Goal: Find specific page/section: Find specific page/section

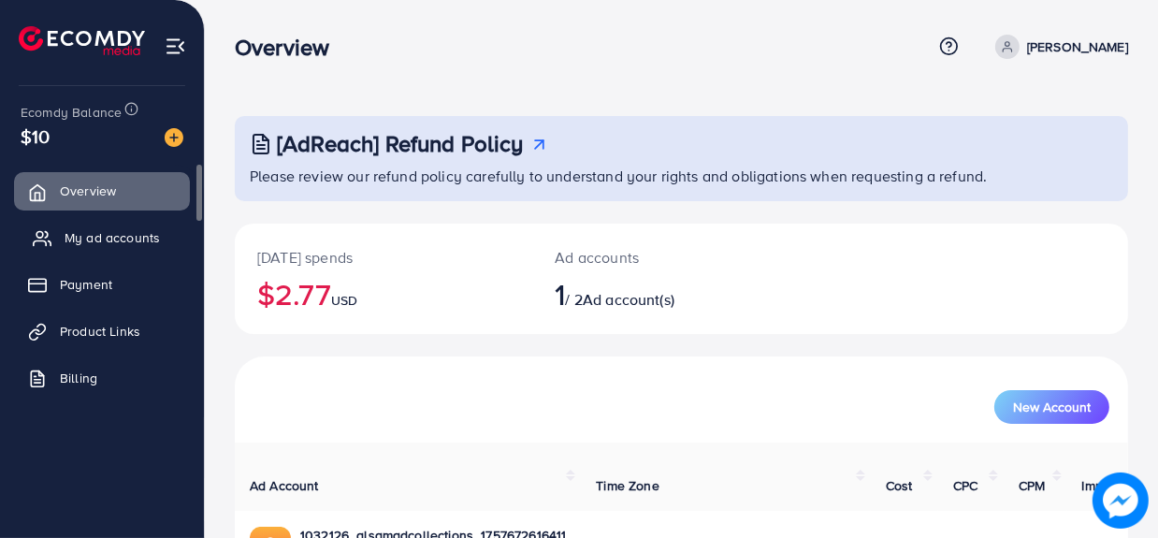
click at [83, 235] on span "My ad accounts" at bounding box center [112, 237] width 95 height 19
